Goal: Transaction & Acquisition: Purchase product/service

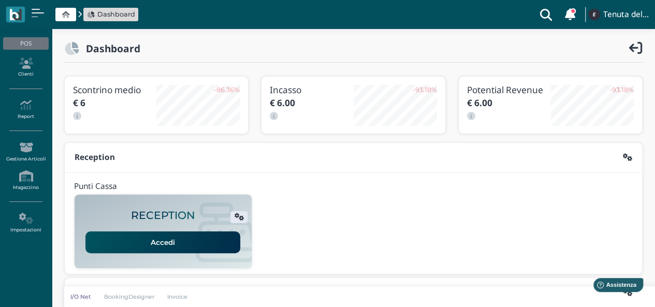
click at [200, 231] on link "Accedi" at bounding box center [162, 242] width 155 height 22
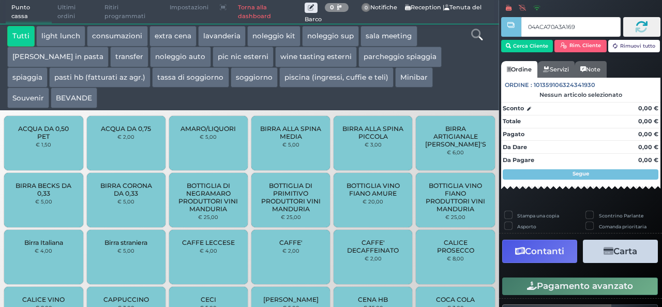
type input "04ACA70A3A1690"
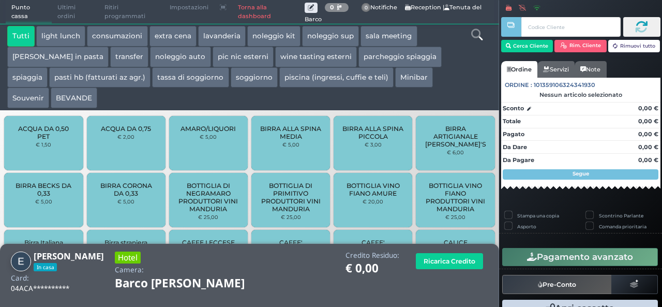
click at [165, 35] on button "extra cena" at bounding box center [173, 36] width 47 height 21
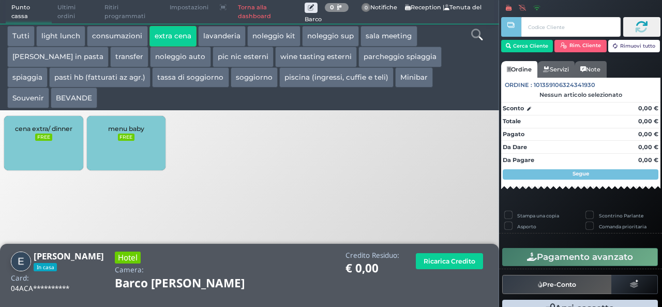
click at [41, 147] on div "cena extra/ dinner FREE" at bounding box center [43, 143] width 79 height 54
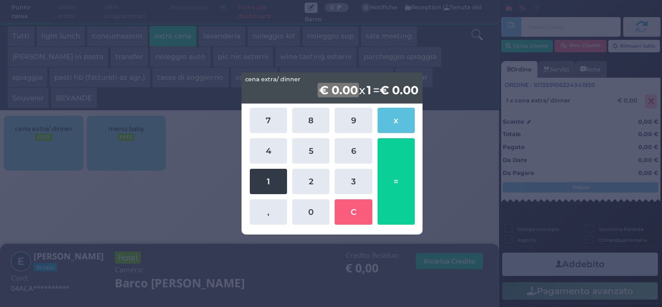
click at [277, 187] on button "1" at bounding box center [268, 181] width 37 height 25
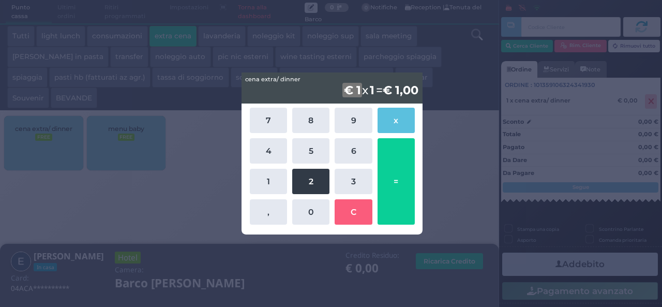
click at [306, 185] on button "2" at bounding box center [310, 181] width 37 height 25
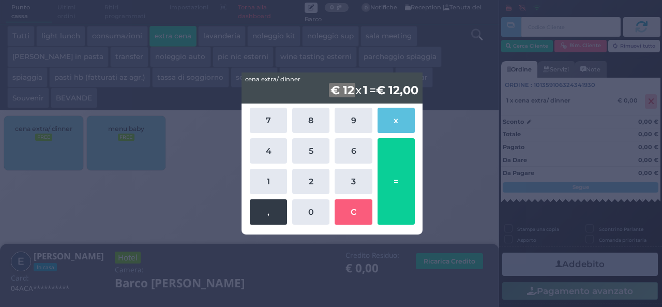
click at [263, 214] on button "," at bounding box center [268, 211] width 37 height 25
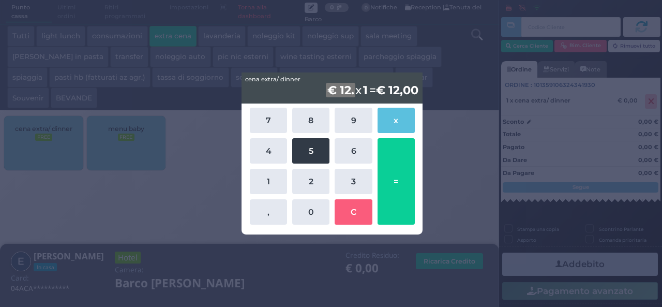
click at [308, 157] on button "5" at bounding box center [310, 150] width 37 height 25
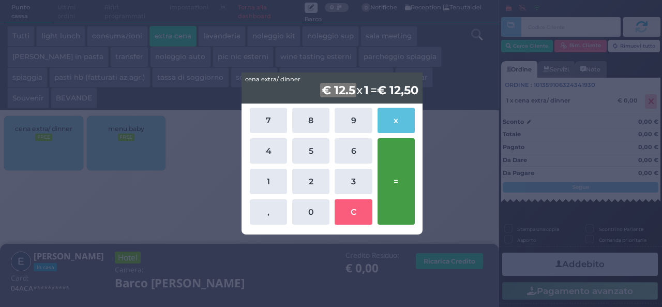
click at [391, 176] on button "=" at bounding box center [396, 181] width 37 height 86
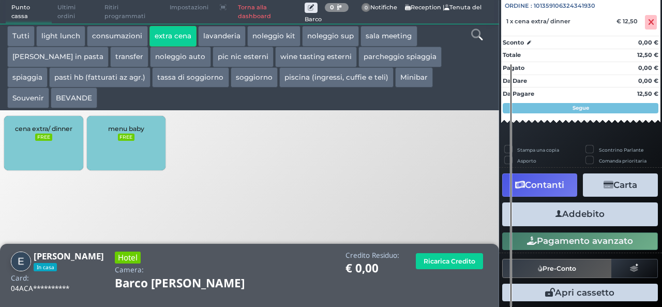
scroll to position [114, 0]
click at [579, 219] on button "Addebito" at bounding box center [580, 213] width 156 height 23
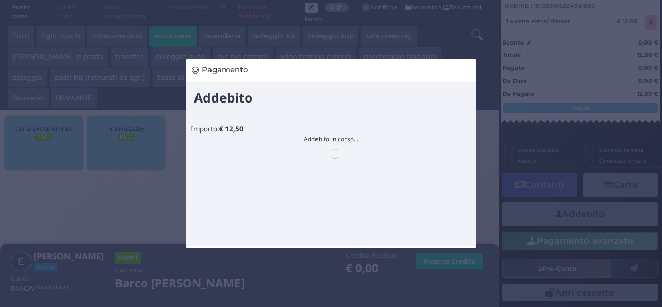
scroll to position [0, 0]
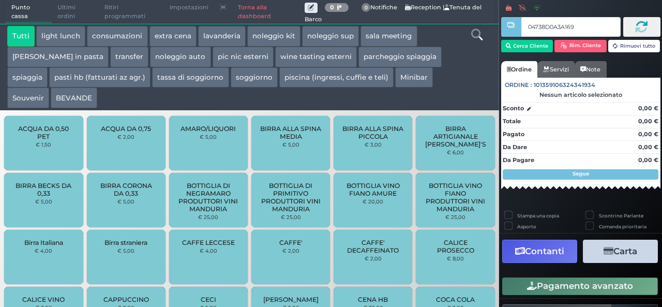
type input "04738D0A3A1695"
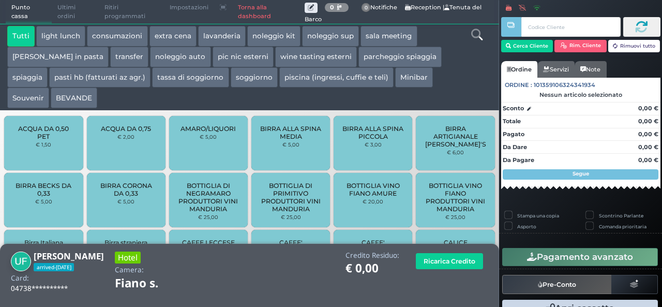
click at [171, 36] on button "extra cena" at bounding box center [173, 36] width 47 height 21
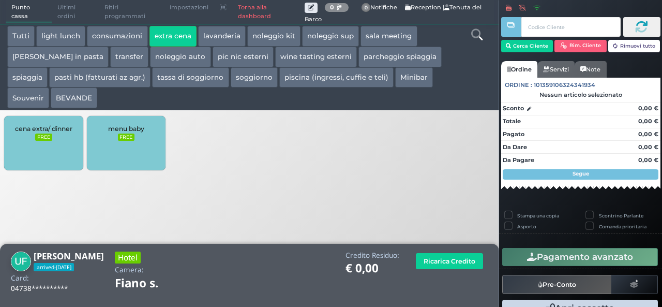
click at [64, 152] on div "cena extra/ dinner FREE" at bounding box center [43, 143] width 79 height 54
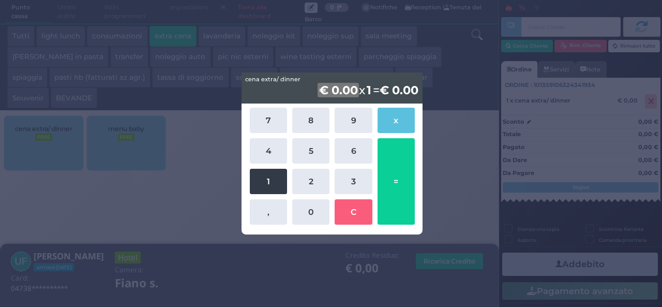
click at [276, 184] on button "1" at bounding box center [268, 181] width 37 height 25
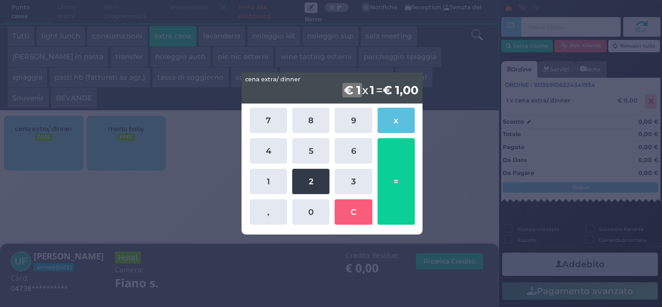
click at [315, 183] on button "2" at bounding box center [310, 181] width 37 height 25
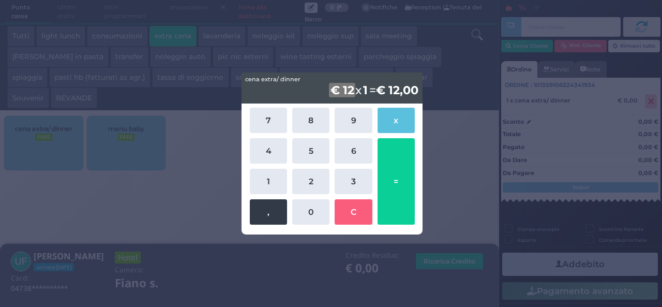
click at [272, 210] on button "," at bounding box center [268, 211] width 37 height 25
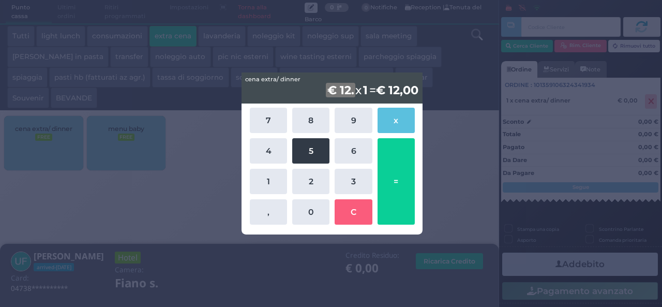
click at [314, 147] on button "5" at bounding box center [310, 150] width 37 height 25
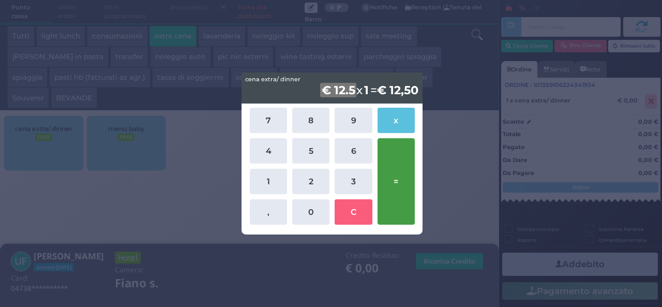
click at [395, 176] on button "=" at bounding box center [396, 181] width 37 height 86
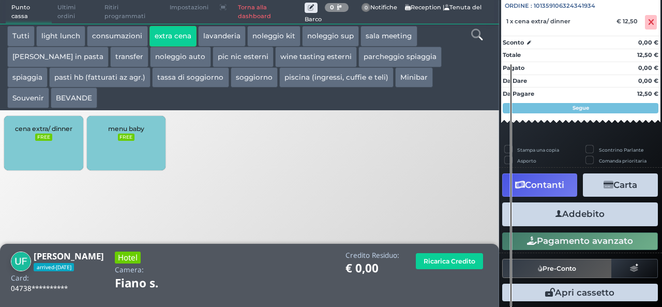
scroll to position [114, 0]
click at [594, 212] on button "Addebito" at bounding box center [580, 213] width 156 height 23
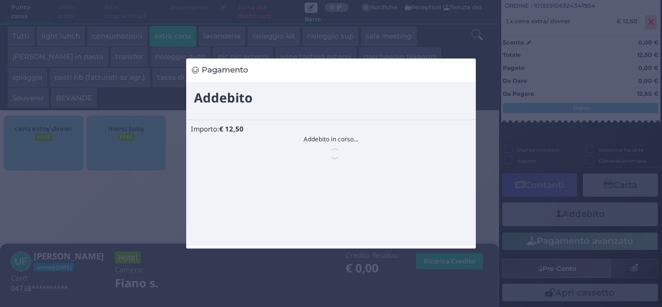
scroll to position [0, 0]
